Goal: Task Accomplishment & Management: Use online tool/utility

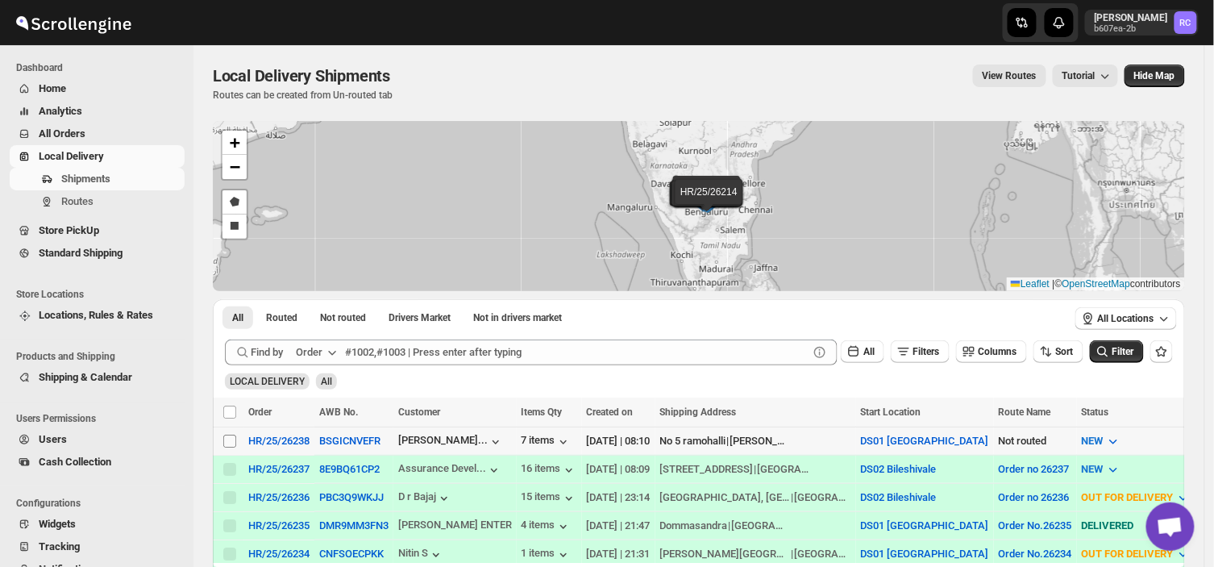
click at [227, 439] on input "Select shipment" at bounding box center [229, 441] width 13 height 13
checkbox input "true"
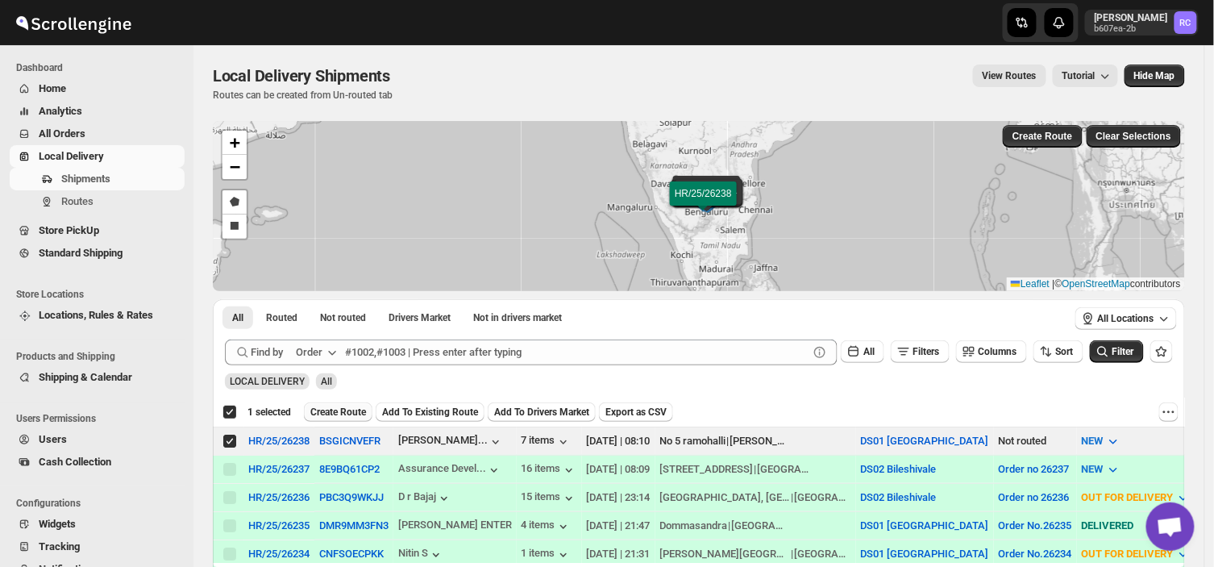
click at [348, 411] on span "Create Route" at bounding box center [338, 412] width 56 height 13
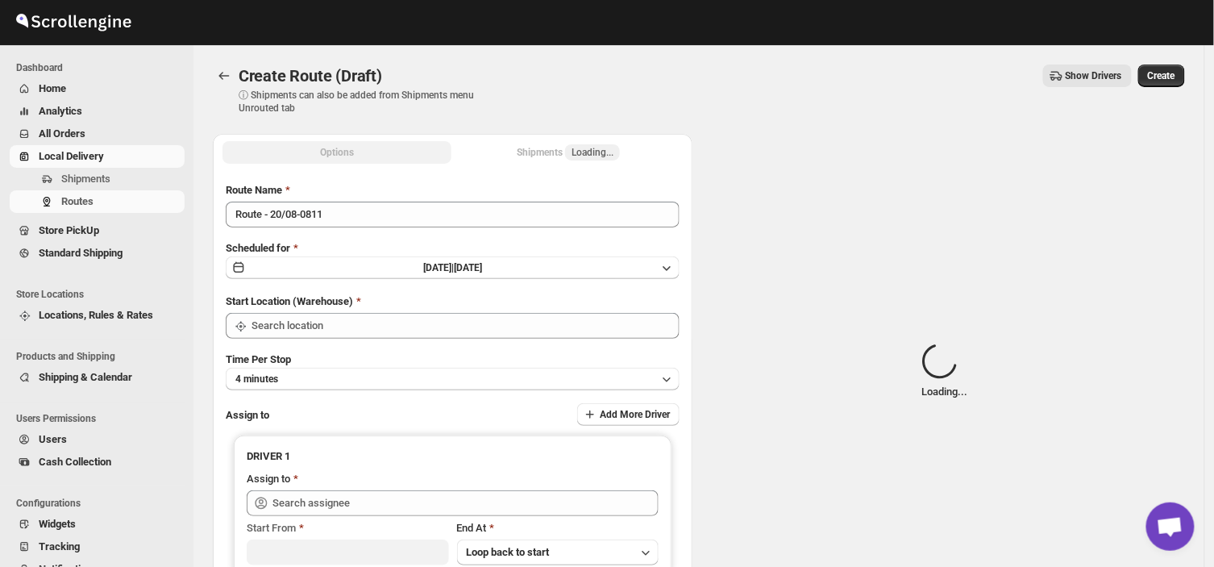
type input "DS01 [GEOGRAPHIC_DATA]"
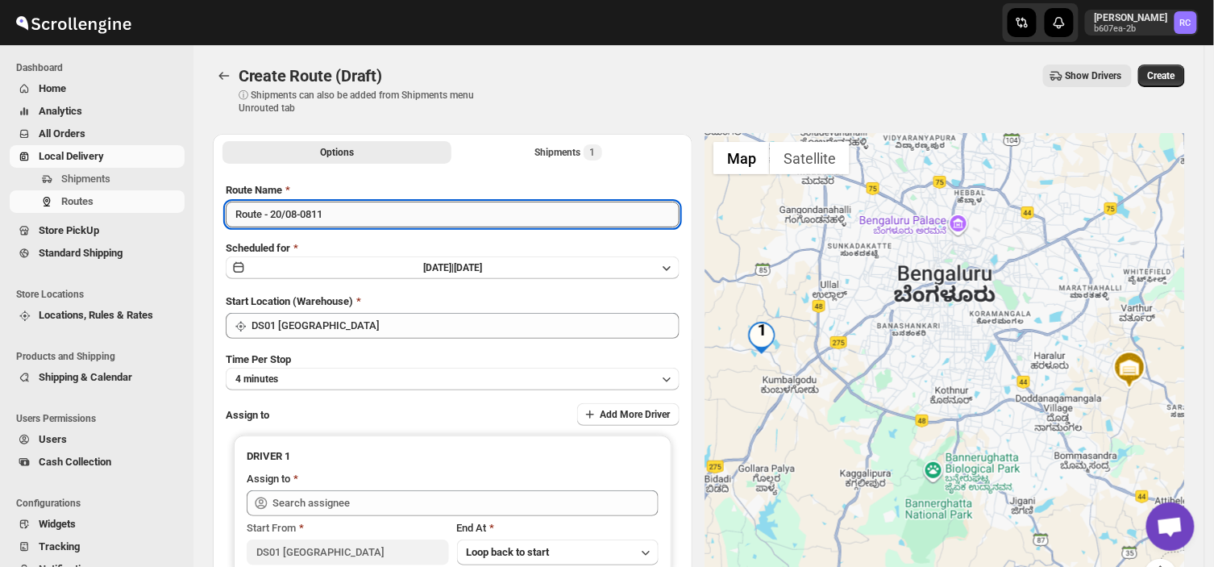
click at [331, 214] on input "Route - 20/08-0811" at bounding box center [453, 215] width 454 height 26
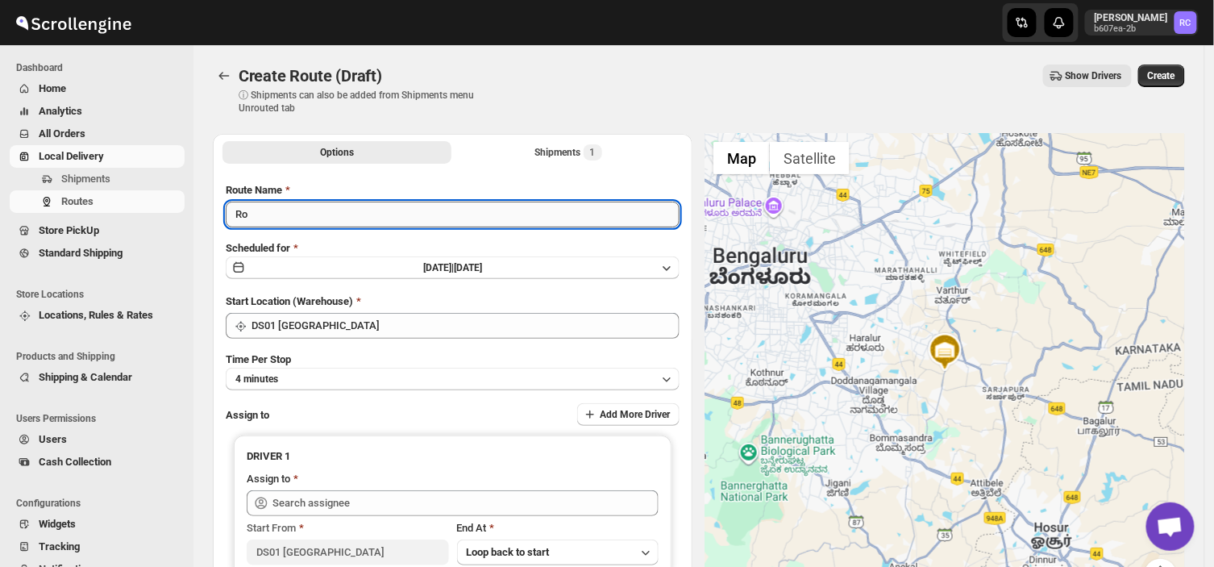
type input "R"
type input "Order no 26238"
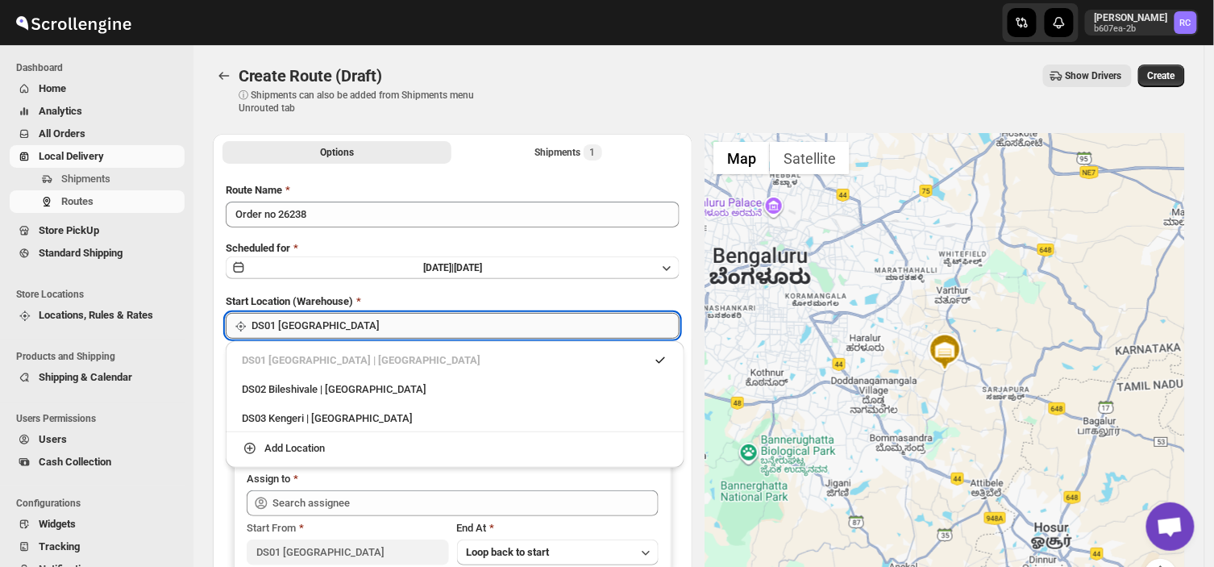
click at [359, 323] on input "DS01 [GEOGRAPHIC_DATA]" at bounding box center [466, 326] width 428 height 26
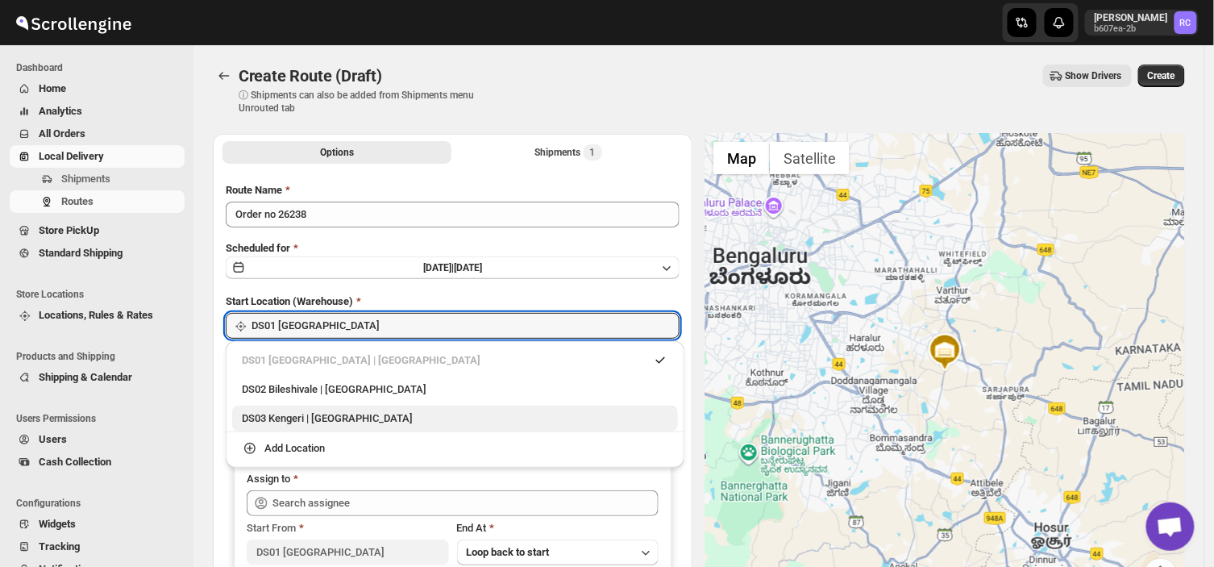
click at [312, 416] on div "DS03 Kengeri | [GEOGRAPHIC_DATA]" at bounding box center [455, 418] width 427 height 16
type input "DS03 Kengeri"
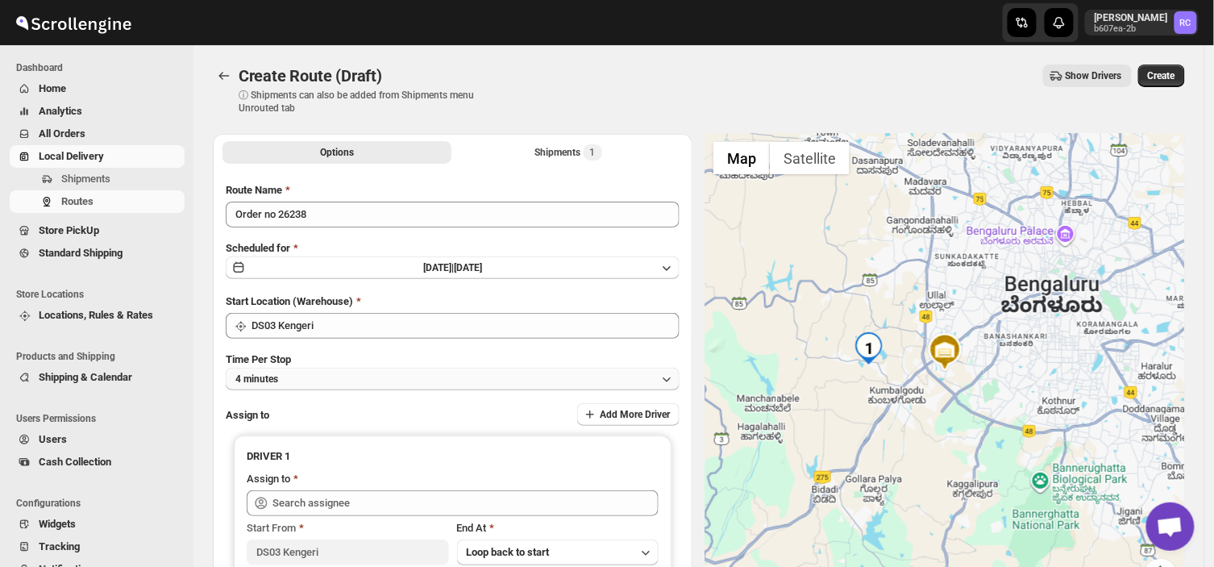
click at [308, 377] on button "4 minutes" at bounding box center [453, 379] width 454 height 23
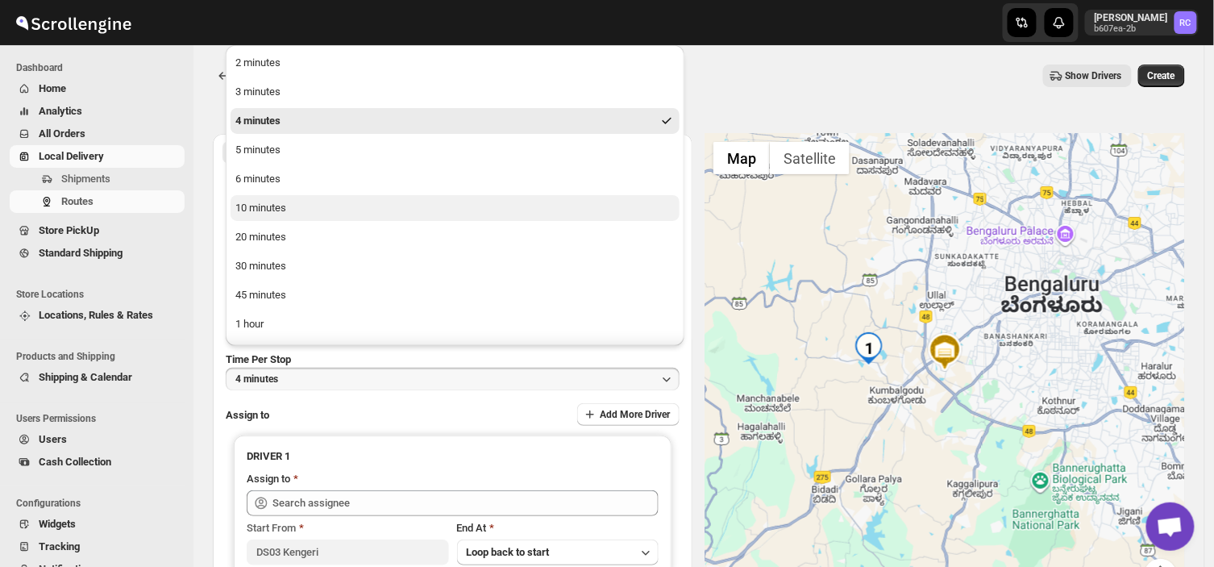
click at [293, 210] on button "10 minutes" at bounding box center [455, 208] width 449 height 26
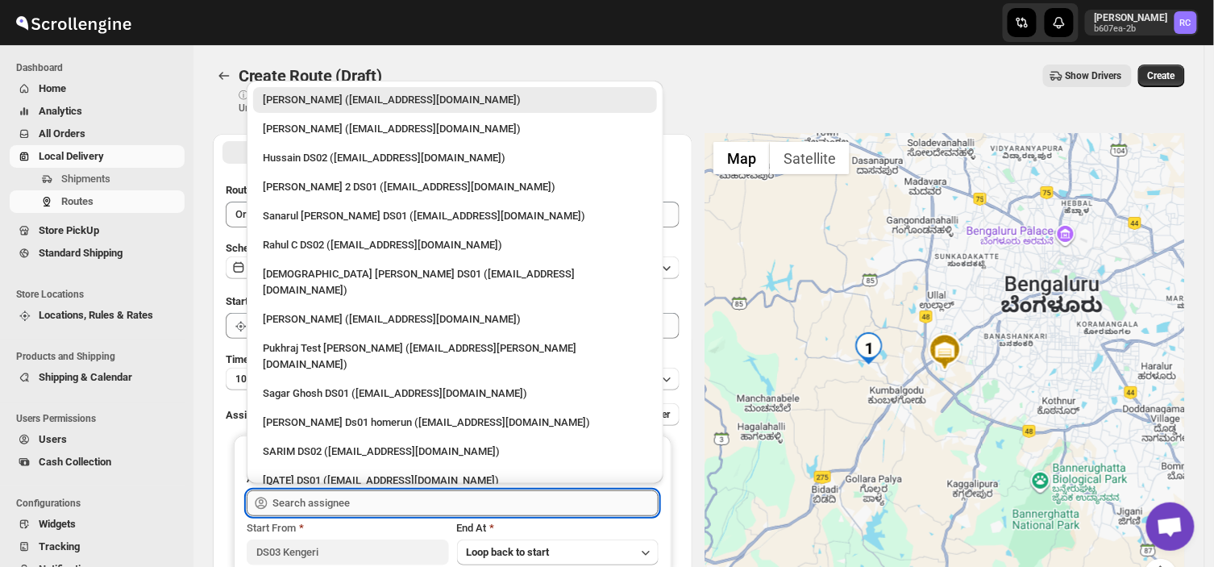
click at [364, 502] on input "text" at bounding box center [466, 503] width 386 height 26
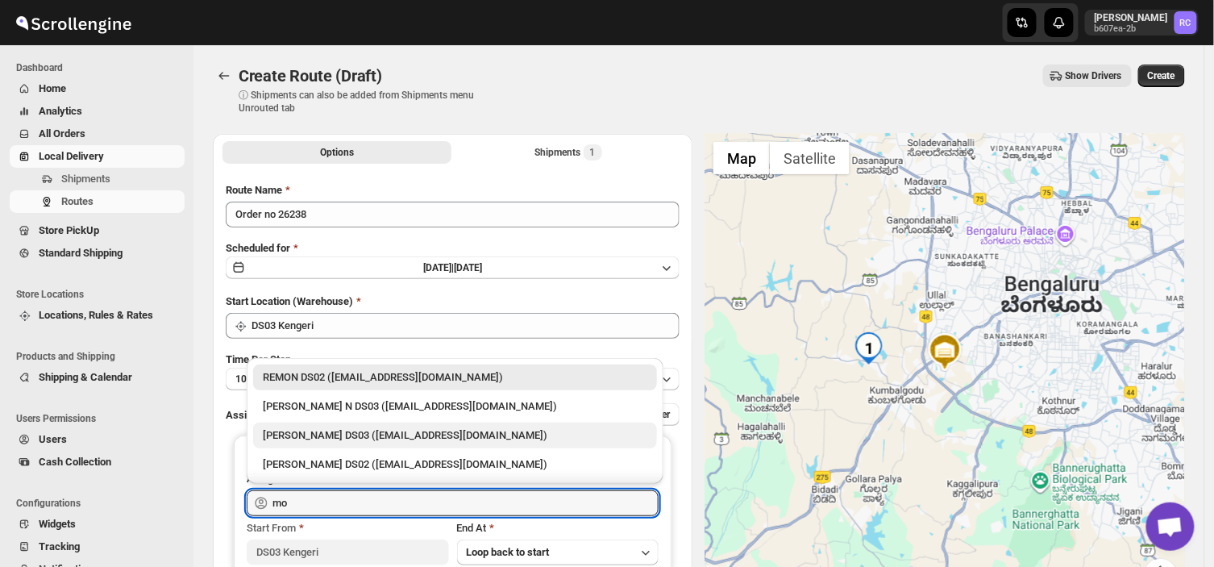
click at [400, 435] on div "[PERSON_NAME] DS03 ([EMAIL_ADDRESS][DOMAIN_NAME])" at bounding box center [455, 435] width 385 height 16
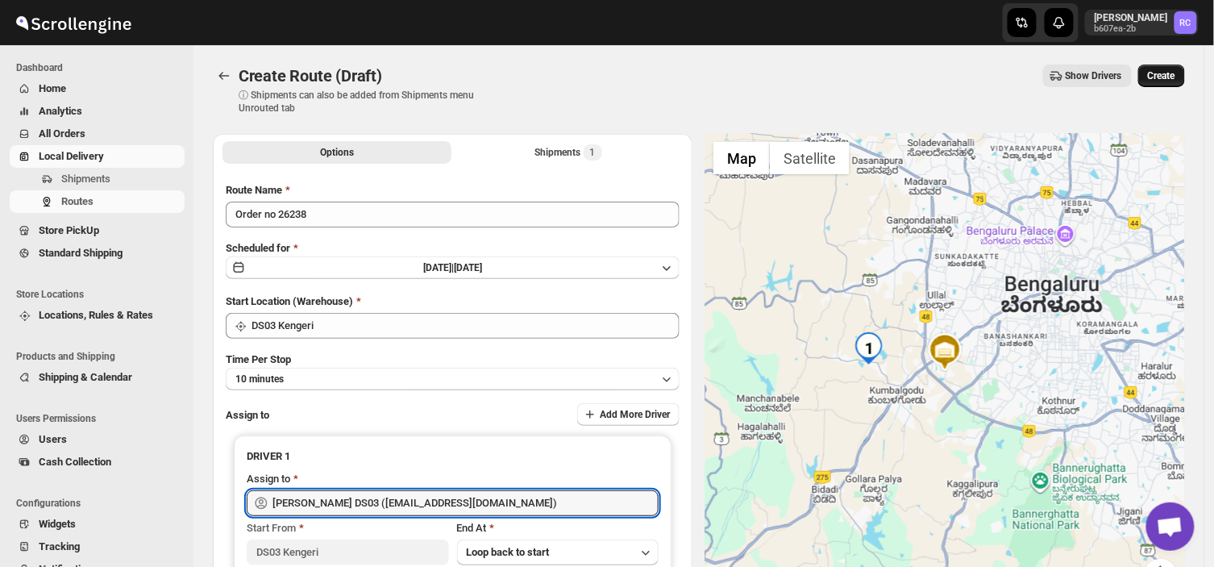
type input "[PERSON_NAME] DS03 ([EMAIL_ADDRESS][DOMAIN_NAME])"
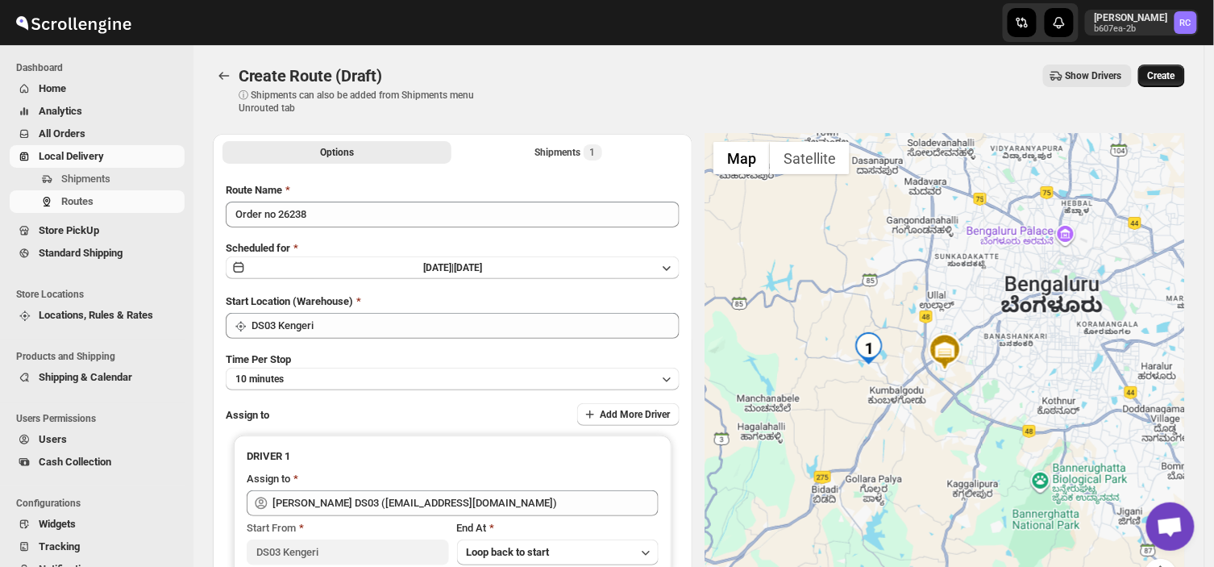
click at [1164, 74] on span "Create" at bounding box center [1161, 75] width 27 height 13
